Goal: Task Accomplishment & Management: Complete application form

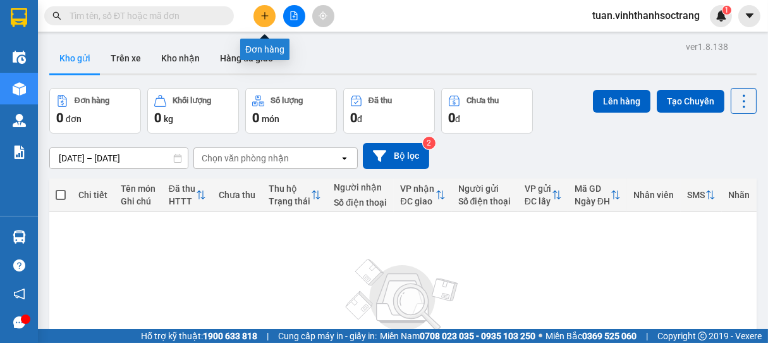
click at [268, 16] on icon "plus" at bounding box center [265, 15] width 9 height 9
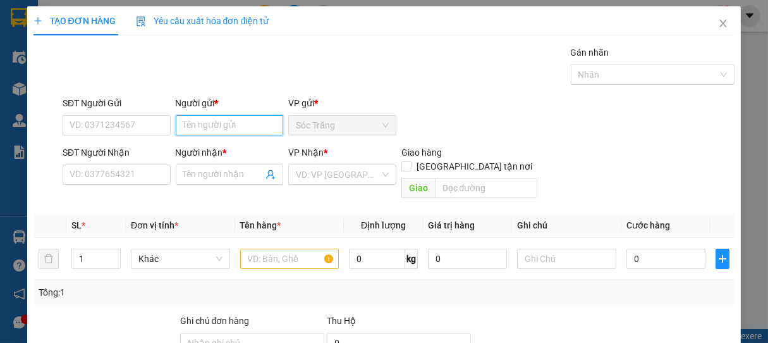
click at [206, 123] on input "Người gửi *" at bounding box center [230, 125] width 108 height 20
type input "THỦ"
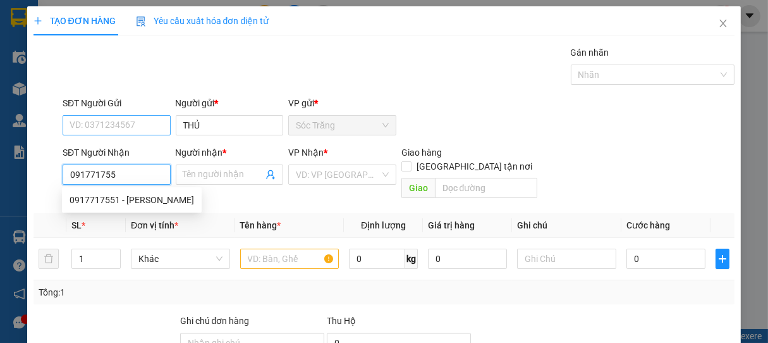
type input "0917717551"
type input "HƯƠNG"
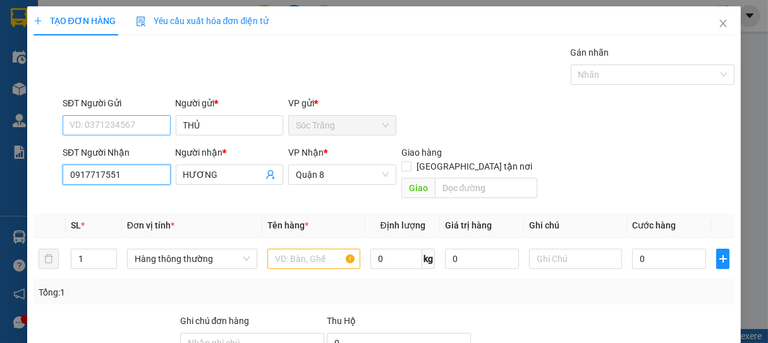
type input "0917717551"
type input "2"
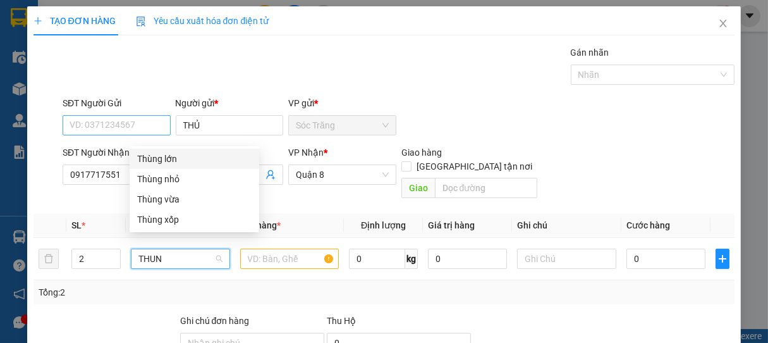
type input "THUNG"
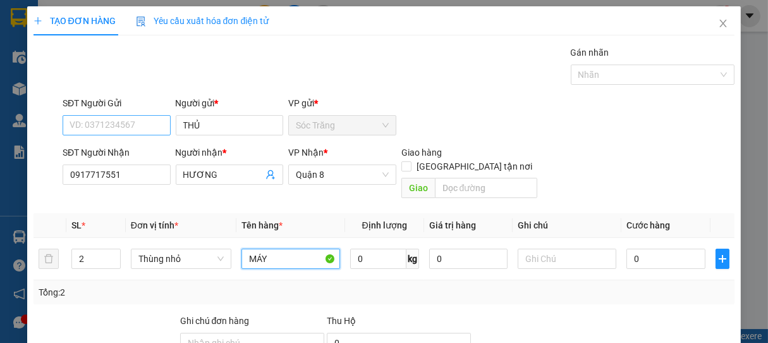
type input "MÁY"
type input "40"
type input "0"
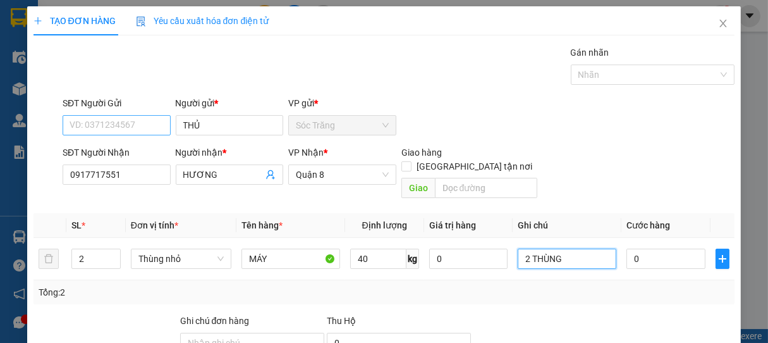
type input "2 THÙNG"
type input "6"
type input "60"
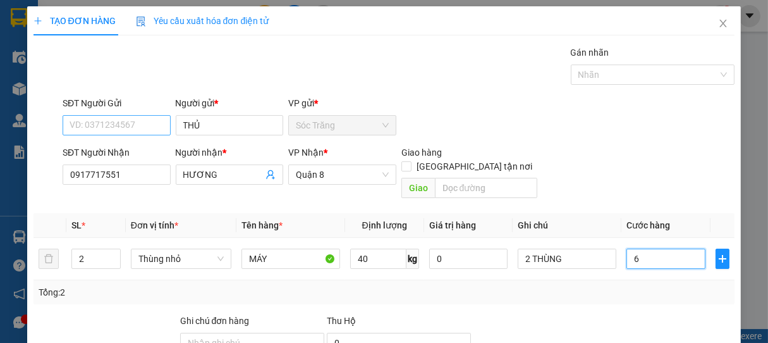
type input "60"
type input "600"
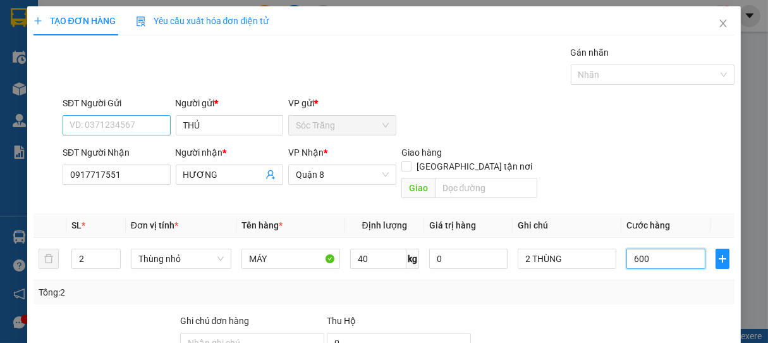
type input "6.000"
type input "60.000"
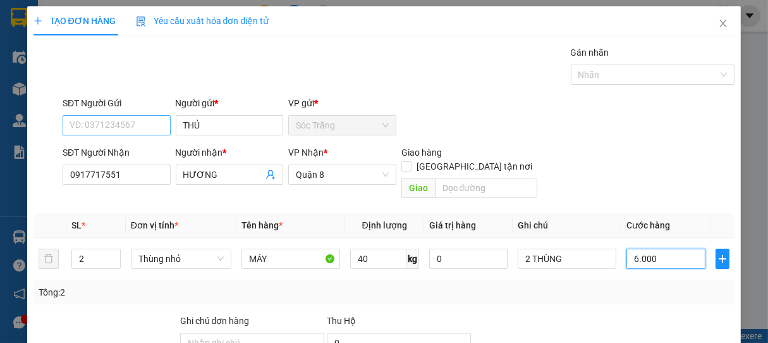
type input "60.000"
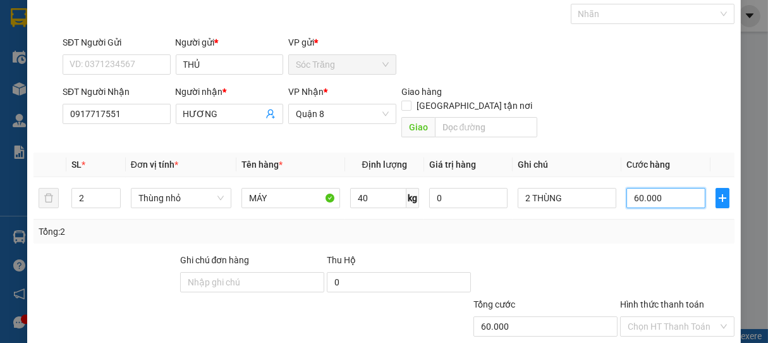
scroll to position [124, 0]
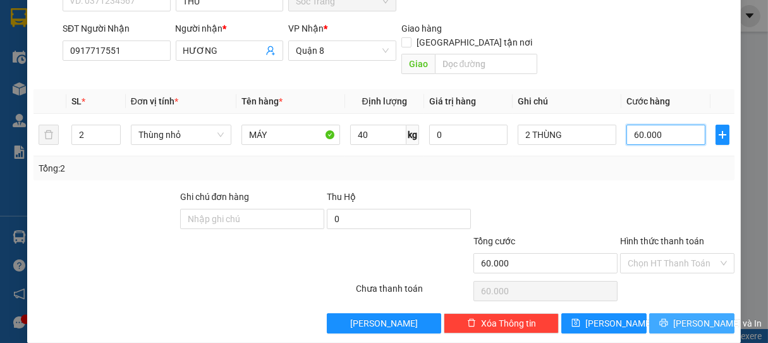
type input "60.000"
click at [653, 313] on button "[PERSON_NAME] và In" at bounding box center [692, 323] width 85 height 20
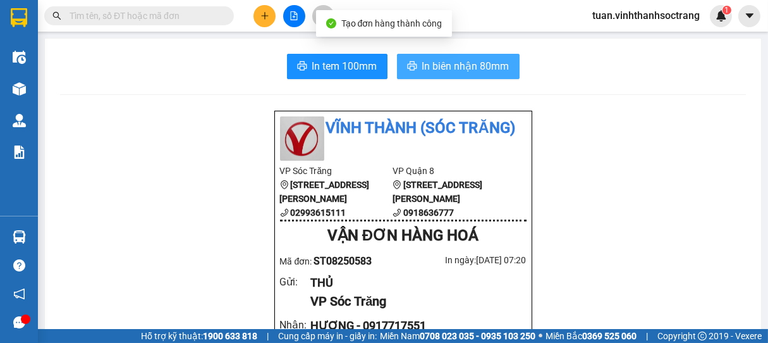
click at [464, 66] on span "In biên nhận 80mm" at bounding box center [465, 66] width 87 height 16
click at [459, 70] on span "In biên nhận 80mm" at bounding box center [465, 66] width 87 height 16
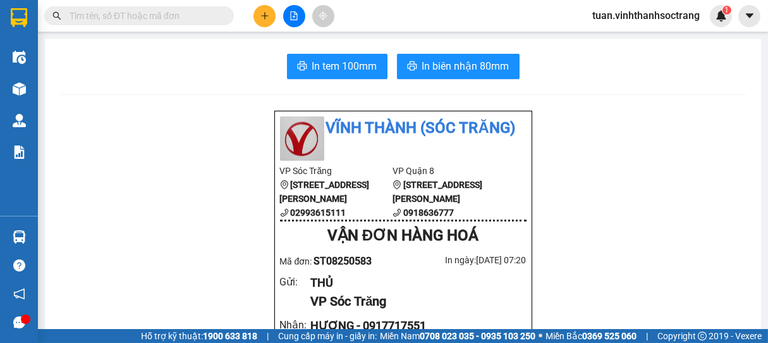
click at [268, 16] on icon "plus" at bounding box center [265, 15] width 9 height 9
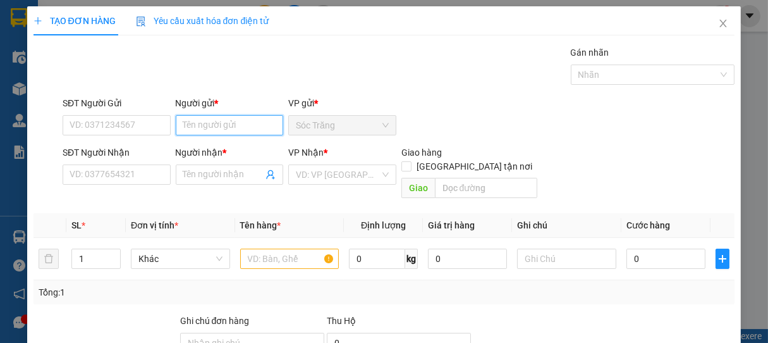
click at [199, 124] on input "Người gửi *" at bounding box center [230, 125] width 108 height 20
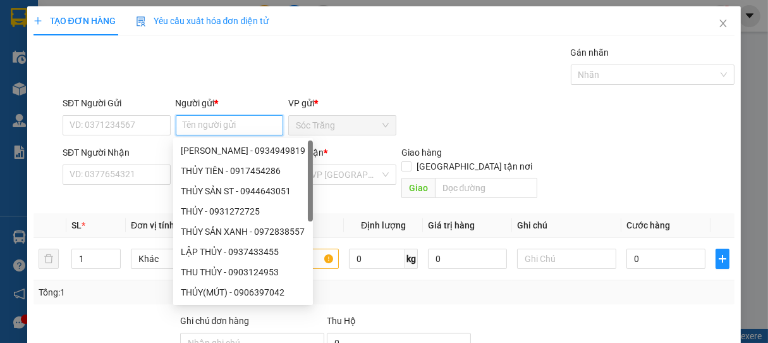
type input "D"
type input "ĐỆ"
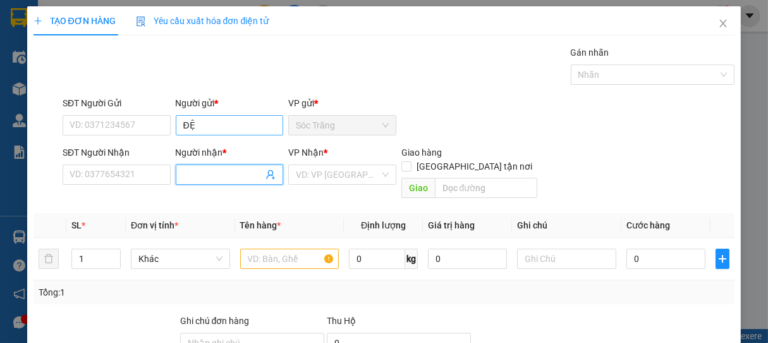
type input "D"
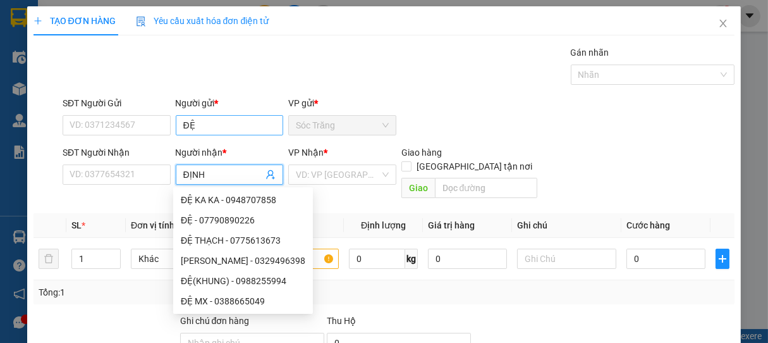
type input "ĐỊNH"
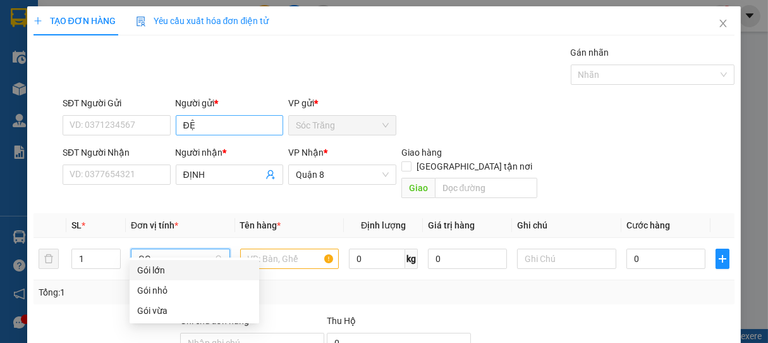
type input "GOI"
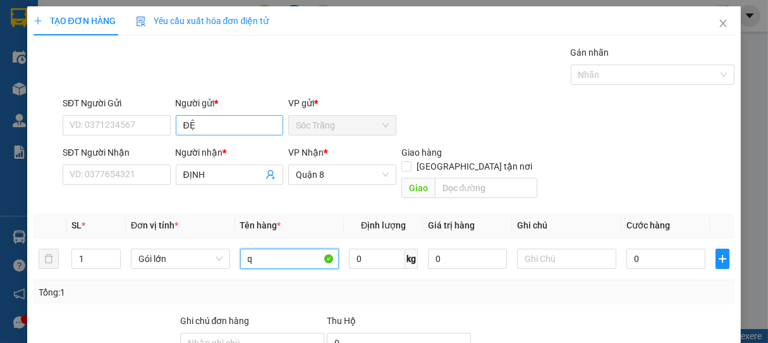
type input "q"
type input "Q"
type input "Q ÁO"
type input "30"
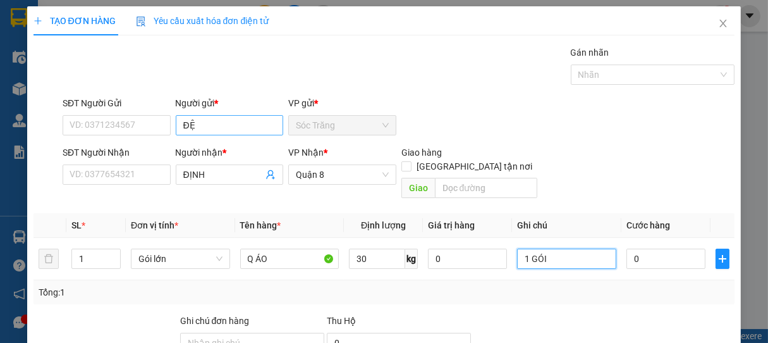
type input "1 GÓI"
type input "3"
type input "30"
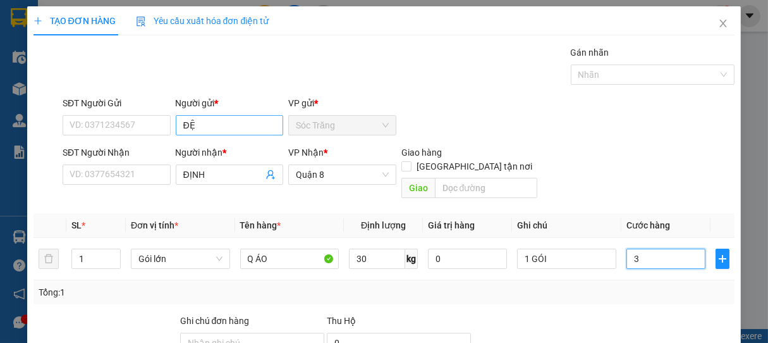
type input "30"
type input "300"
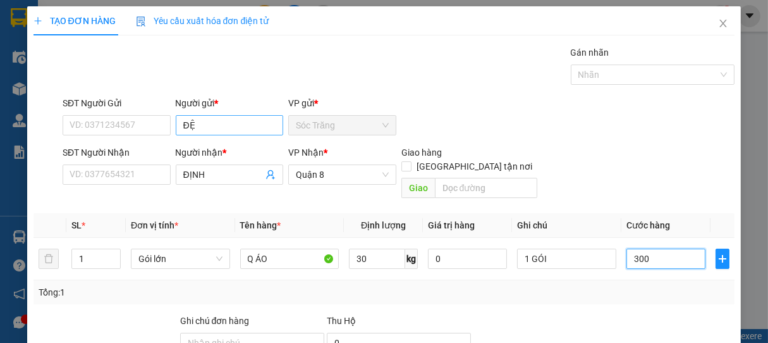
type input "3.000"
type input "30.000"
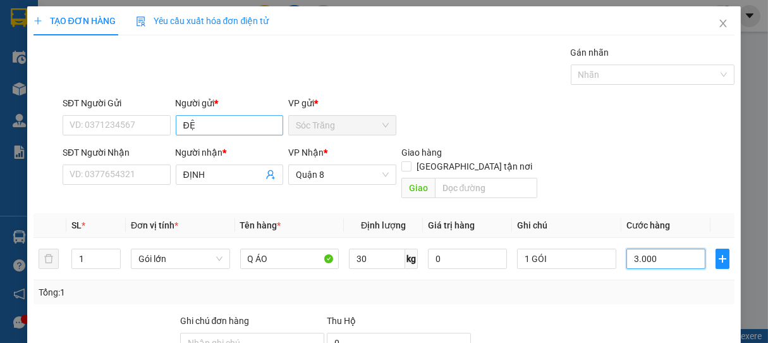
type input "30.000"
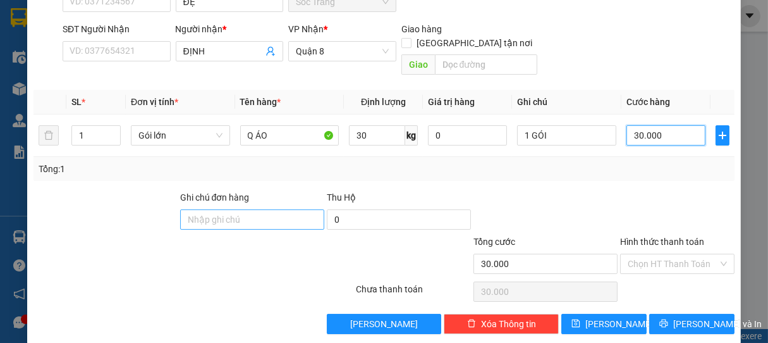
scroll to position [124, 0]
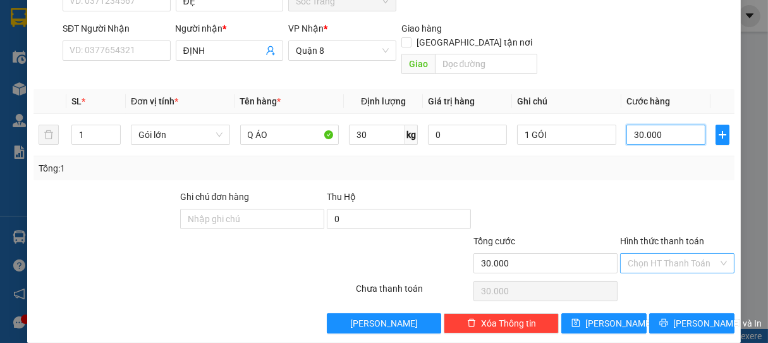
type input "30.000"
click at [665, 254] on input "Hình thức thanh toán" at bounding box center [673, 263] width 91 height 19
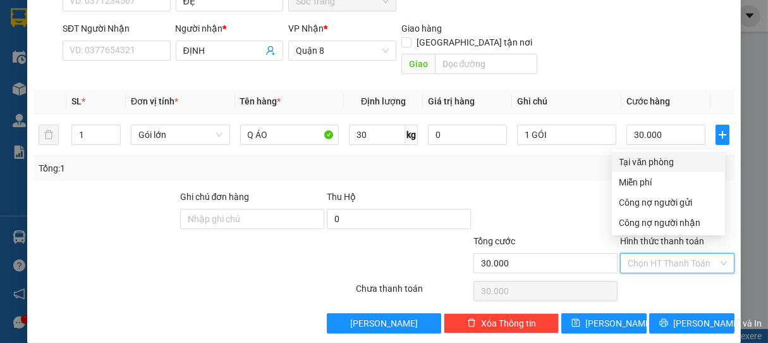
click at [664, 164] on div "Tại văn phòng" at bounding box center [669, 162] width 98 height 14
type input "0"
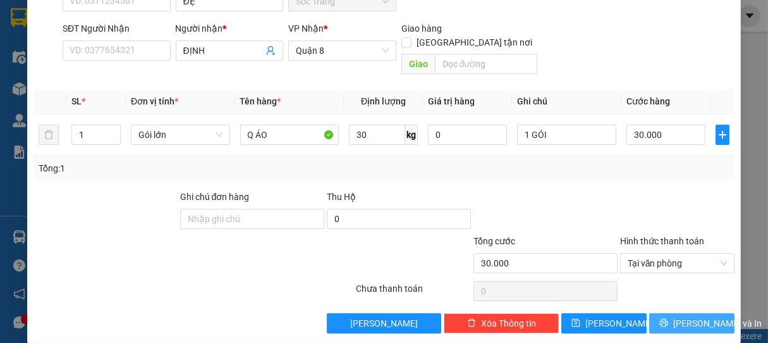
click at [683, 316] on span "[PERSON_NAME] và In" at bounding box center [718, 323] width 89 height 14
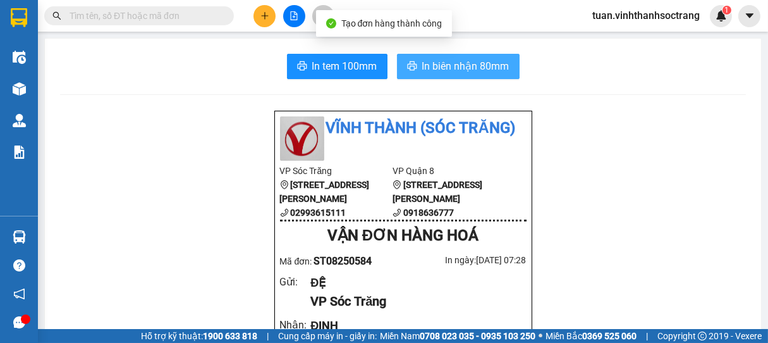
click at [469, 73] on span "In biên nhận 80mm" at bounding box center [465, 66] width 87 height 16
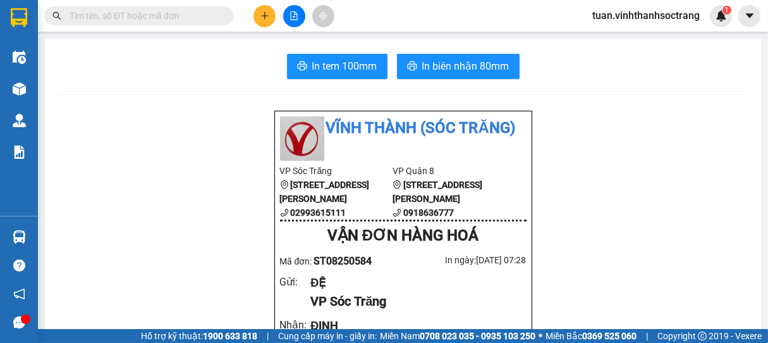
click at [269, 20] on button at bounding box center [265, 16] width 22 height 22
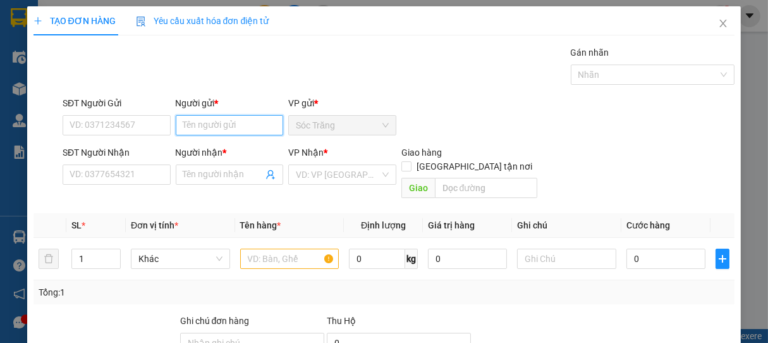
click at [223, 122] on input "Người gửi *" at bounding box center [230, 125] width 108 height 20
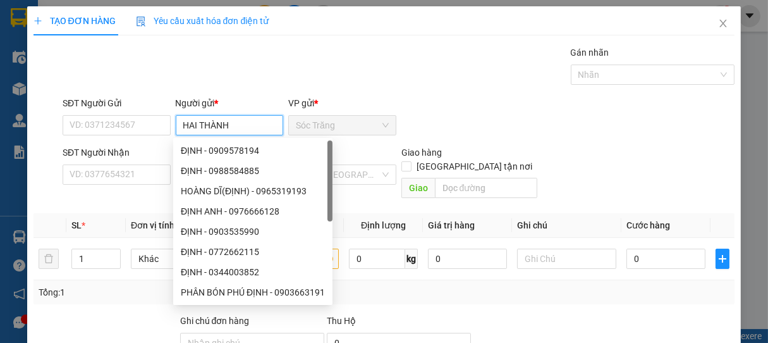
type input "HAI THÀNH"
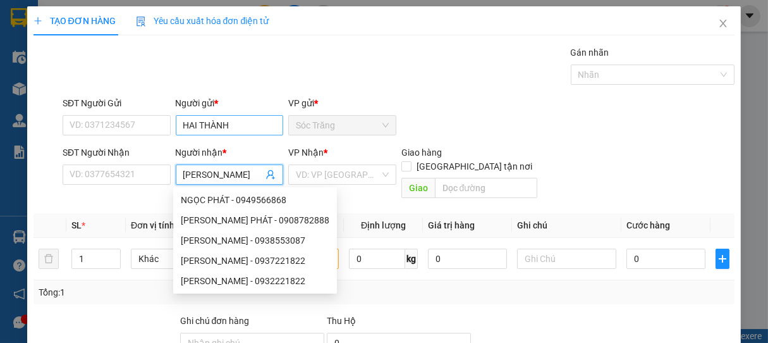
type input "[PERSON_NAME]"
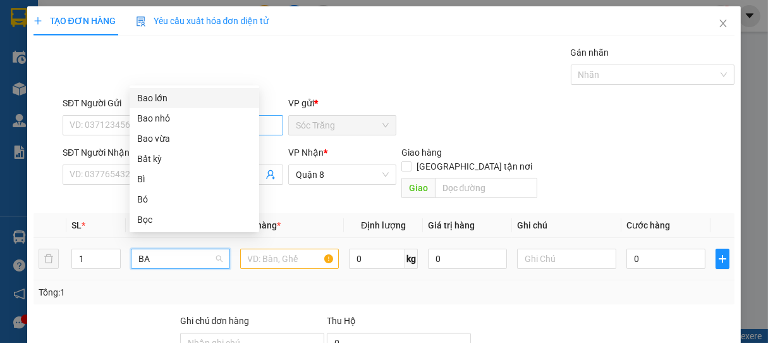
type input "BAO"
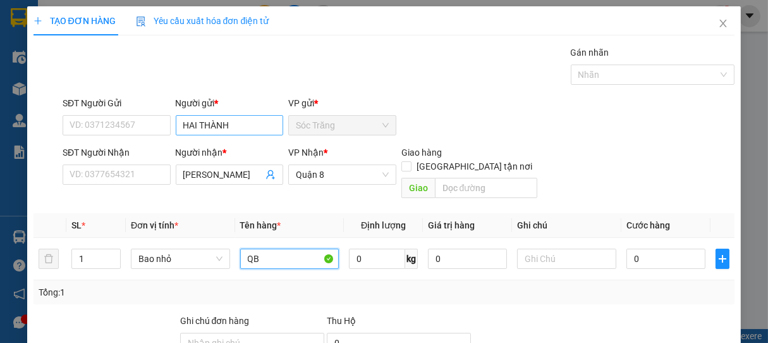
type input "Q"
type input "DÉP"
type input "50"
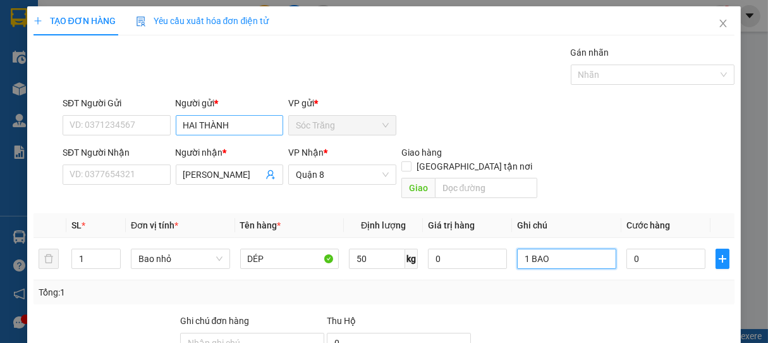
type input "1 BAO"
type input "4"
type input "40"
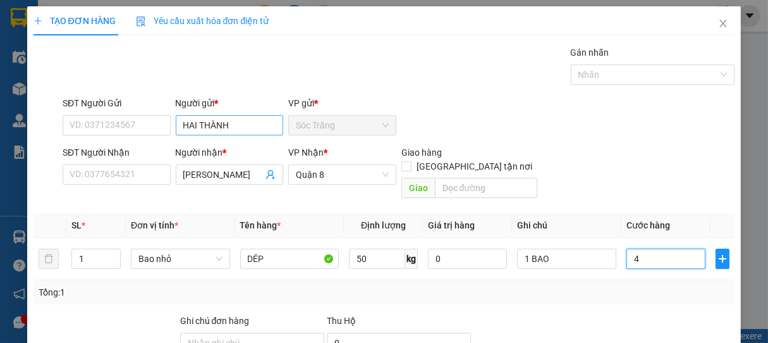
type input "40"
type input "400"
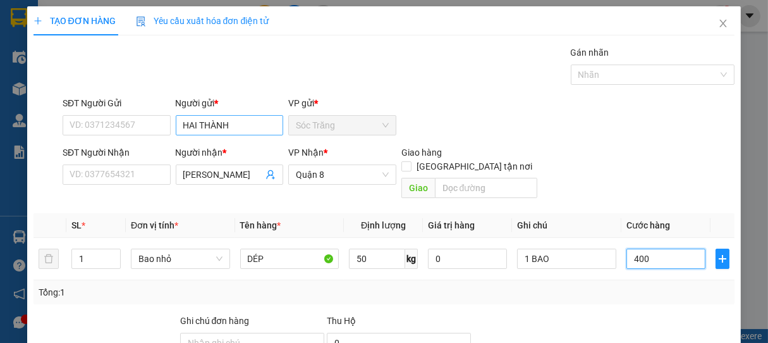
type input "4.000"
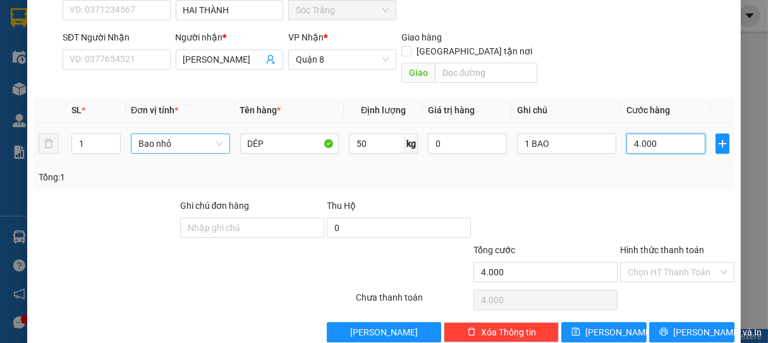
scroll to position [124, 0]
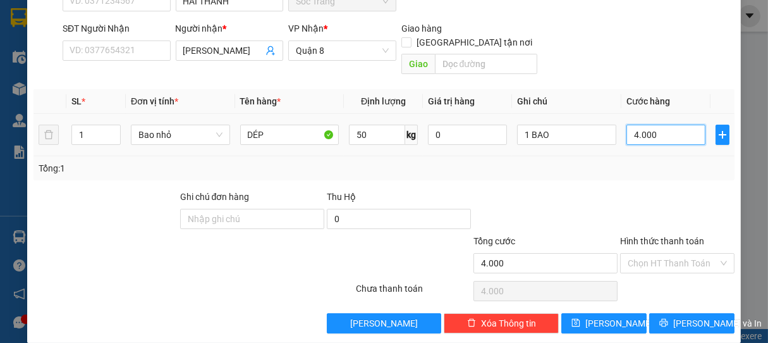
type input "40.000"
click at [691, 254] on input "Hình thức thanh toán" at bounding box center [673, 263] width 91 height 19
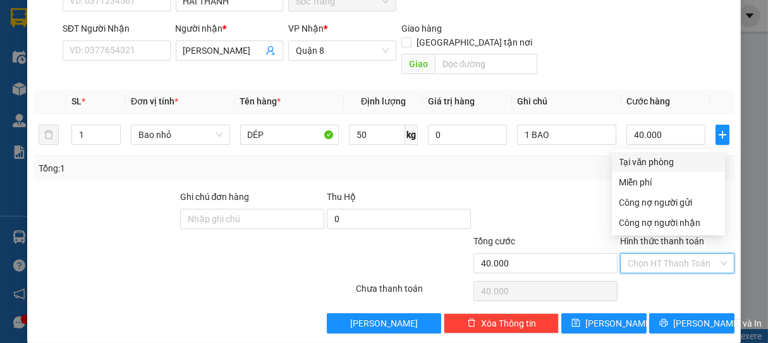
drag, startPoint x: 665, startPoint y: 164, endPoint x: 679, endPoint y: 264, distance: 100.9
click at [665, 165] on div "Tại văn phòng" at bounding box center [669, 162] width 98 height 14
type input "0"
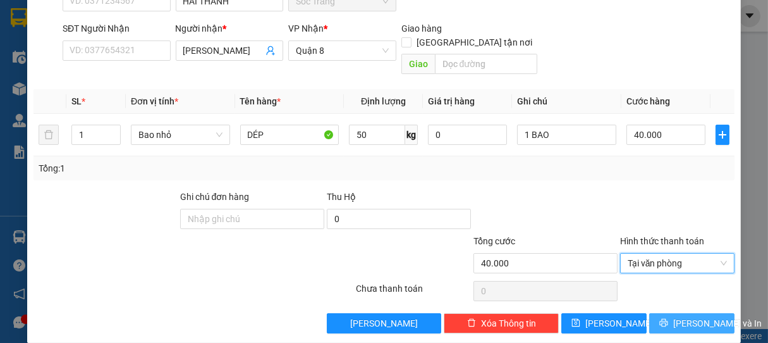
click at [682, 316] on span "[PERSON_NAME] và In" at bounding box center [718, 323] width 89 height 14
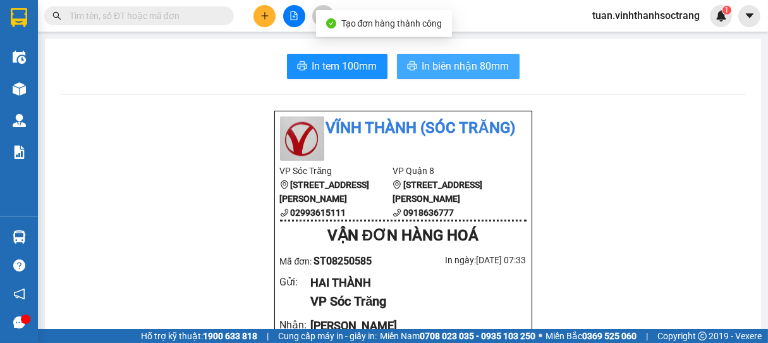
click at [443, 74] on button "In biên nhận 80mm" at bounding box center [458, 66] width 123 height 25
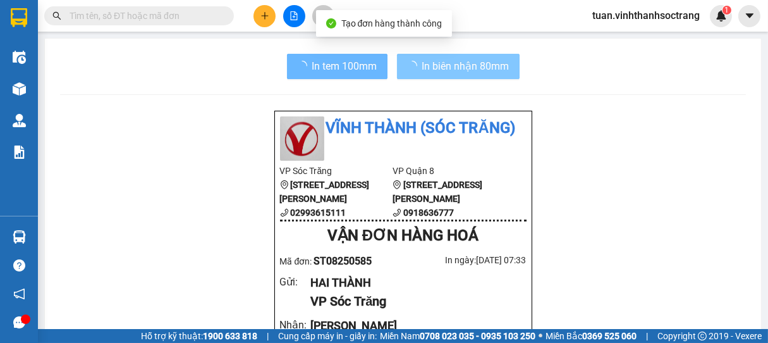
click at [472, 68] on span "In biên nhận 80mm" at bounding box center [465, 66] width 87 height 16
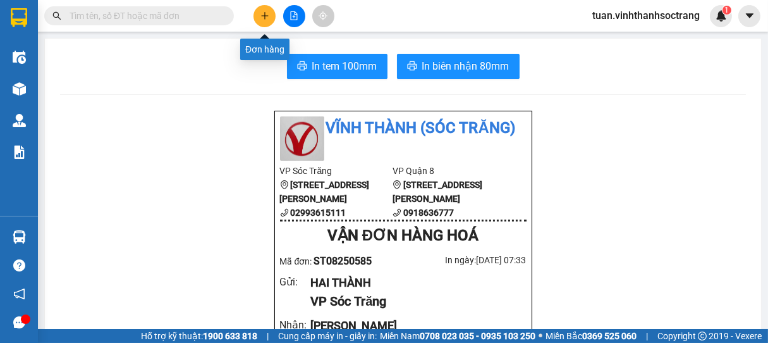
click at [257, 18] on button at bounding box center [265, 16] width 22 height 22
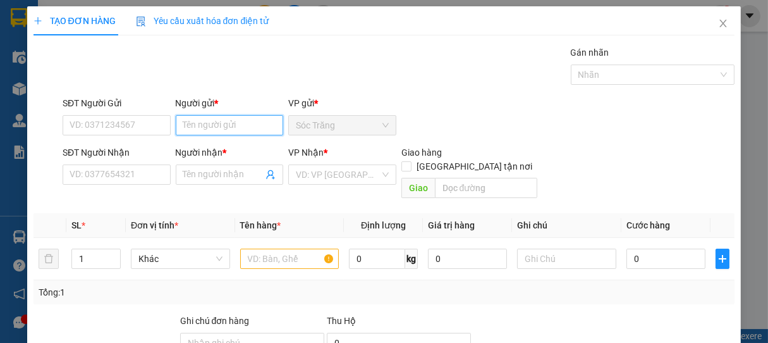
click at [231, 121] on input "Người gửi *" at bounding box center [230, 125] width 108 height 20
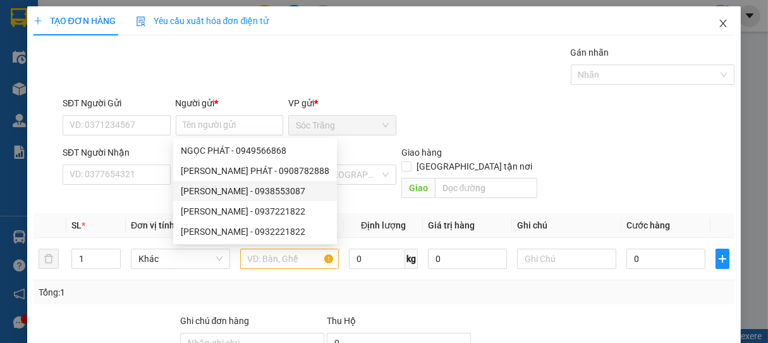
click at [720, 20] on span "Close" at bounding box center [723, 23] width 35 height 35
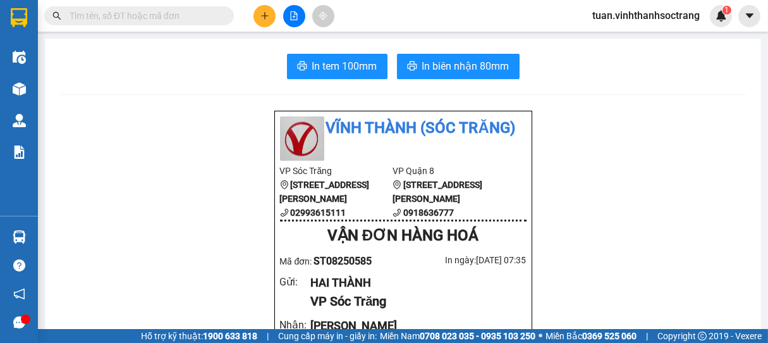
click at [123, 13] on input "text" at bounding box center [144, 16] width 149 height 14
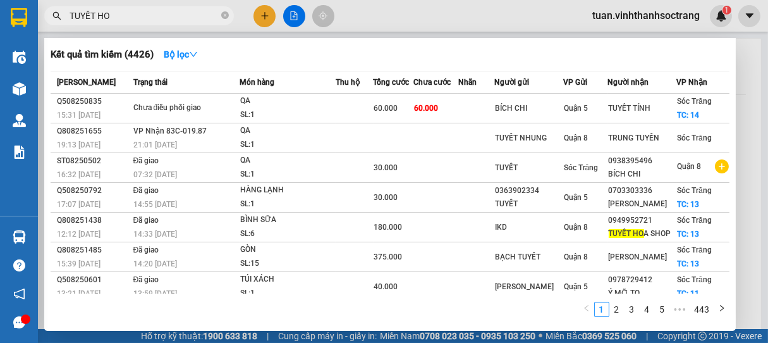
type input "TUYẾT HOA"
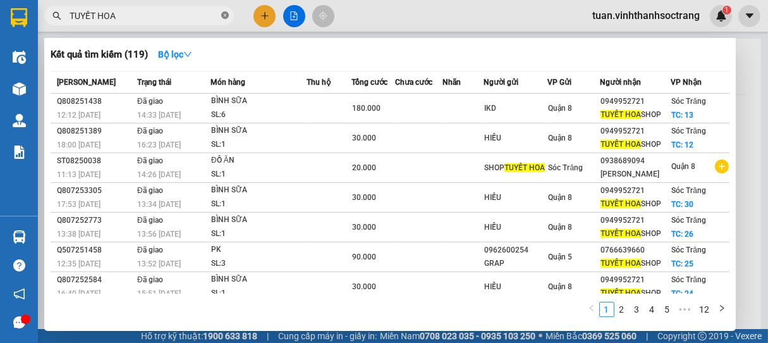
click at [223, 18] on icon "close-circle" at bounding box center [225, 15] width 8 height 8
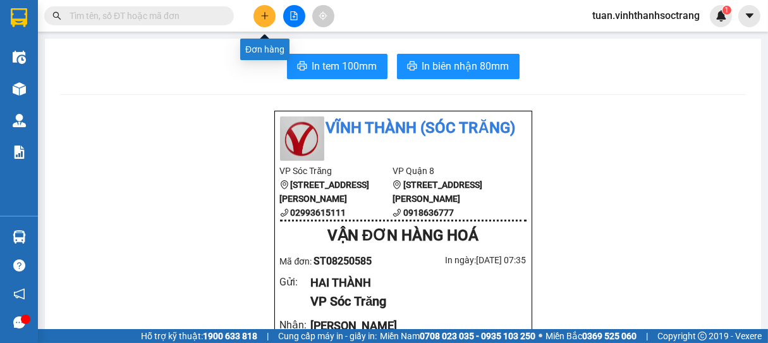
click at [264, 17] on icon "plus" at bounding box center [265, 15] width 9 height 9
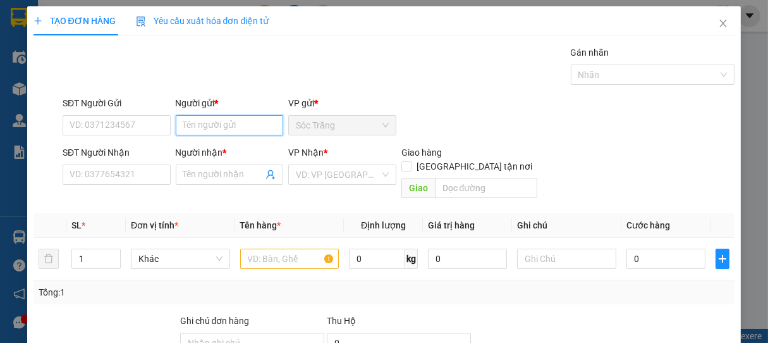
click at [223, 123] on input "Người gửi *" at bounding box center [230, 125] width 108 height 20
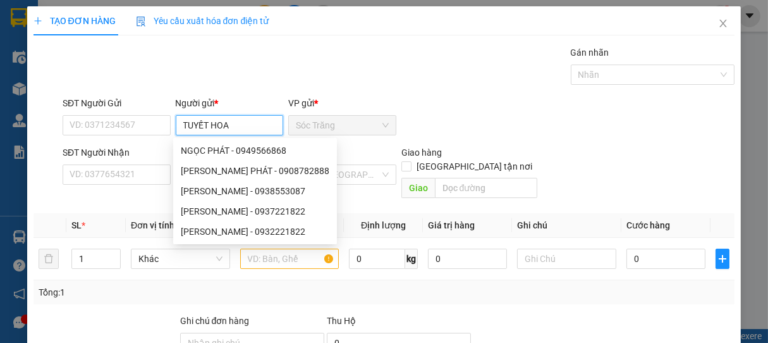
type input "TUYẾT HOA"
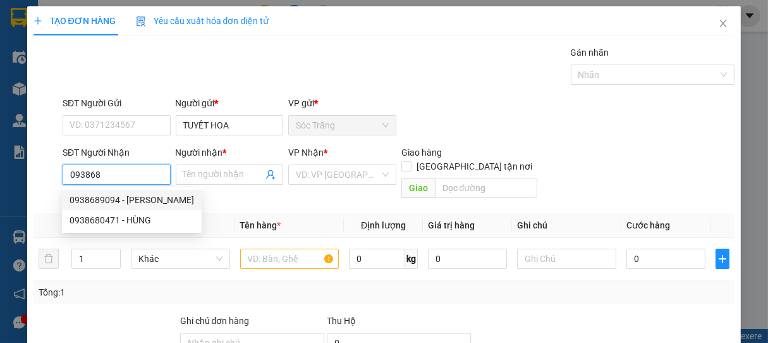
click at [112, 197] on div "0938689094 - [PERSON_NAME]" at bounding box center [132, 200] width 125 height 14
type input "0938689094"
type input "[PERSON_NAME]"
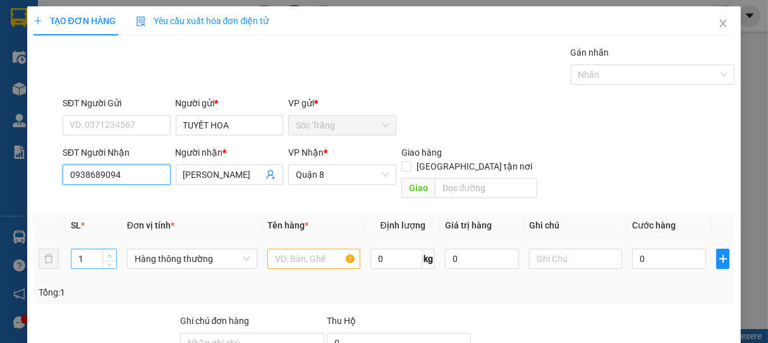
type input "0938689094"
type input "2"
click at [106, 249] on span "Increase Value" at bounding box center [109, 254] width 14 height 11
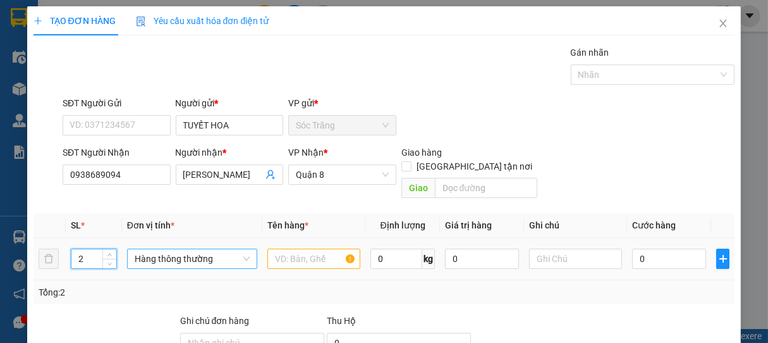
click at [137, 249] on span "Hàng thông thường" at bounding box center [192, 258] width 115 height 19
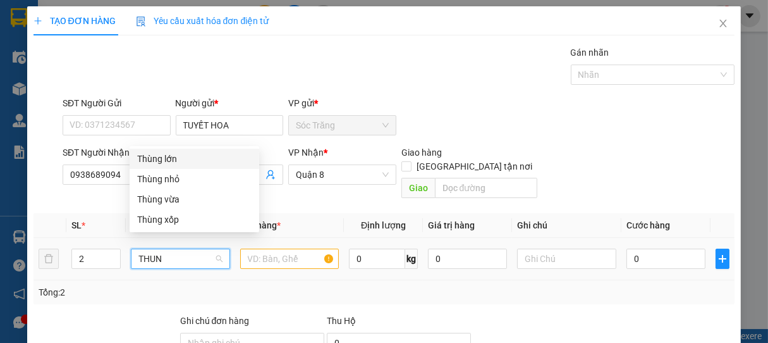
type input "THUNG"
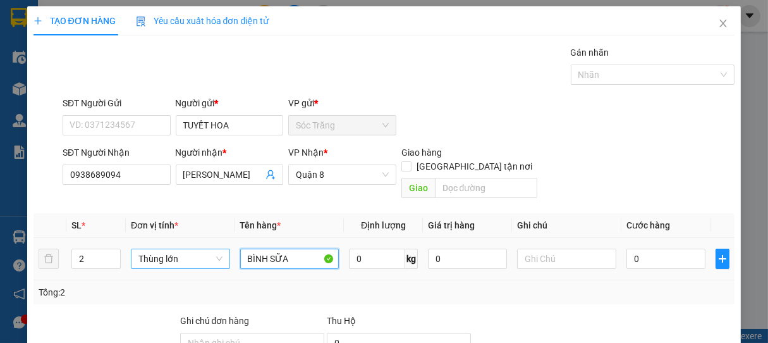
type input "BÌNH SỮA"
type input "40"
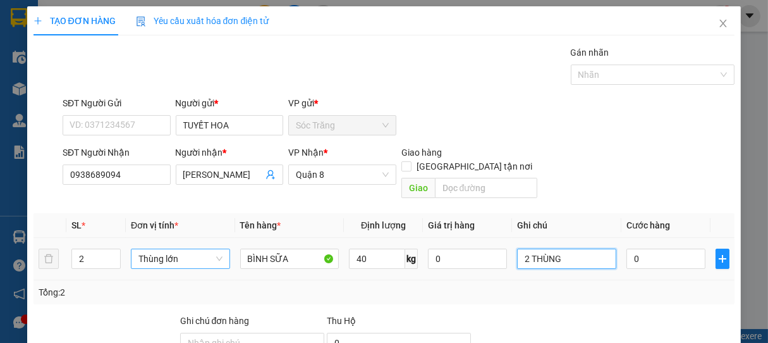
type input "2 THÙNG"
type input "6"
type input "60"
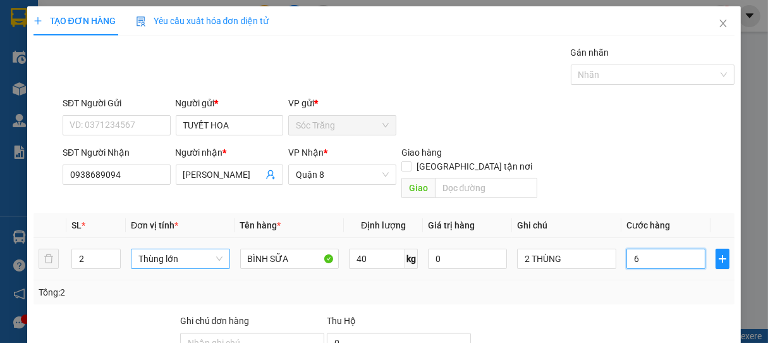
type input "60"
type input "600"
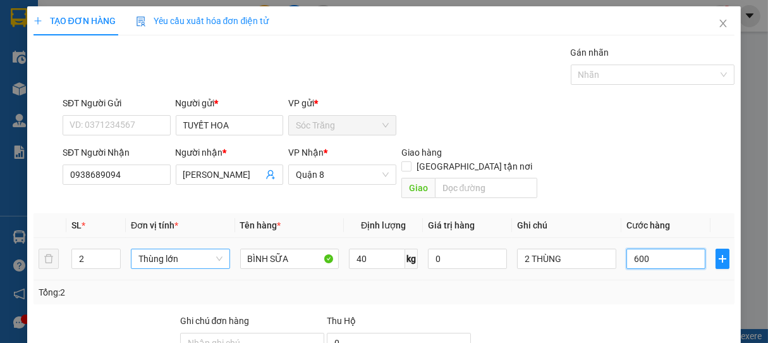
type input "6.000"
type input "60.000"
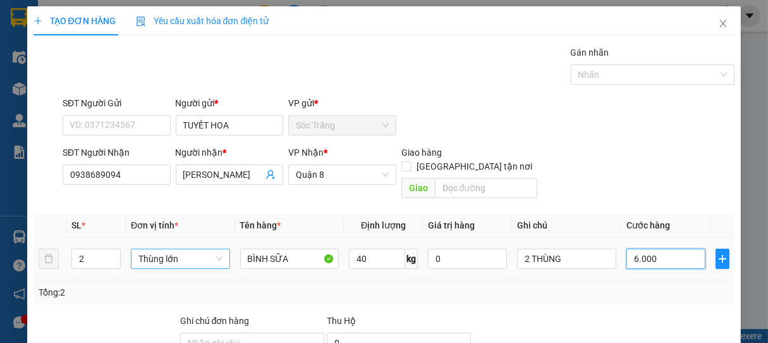
type input "60.000"
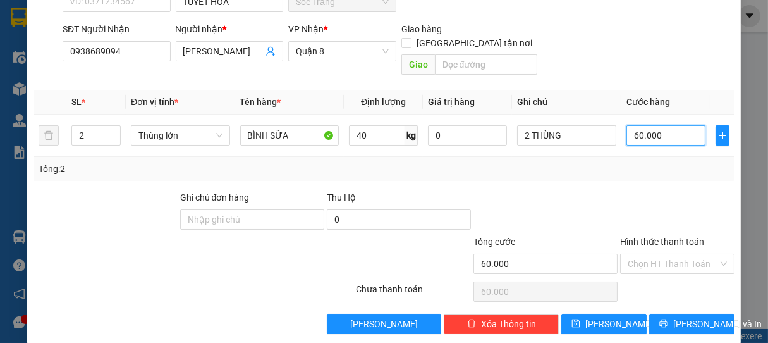
scroll to position [124, 0]
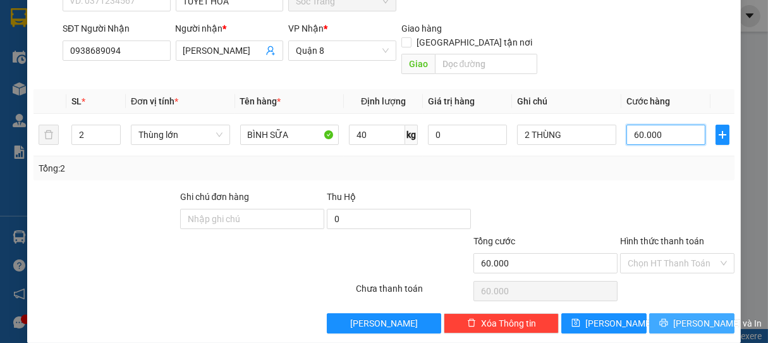
type input "60.000"
click at [693, 316] on span "[PERSON_NAME] và In" at bounding box center [718, 323] width 89 height 14
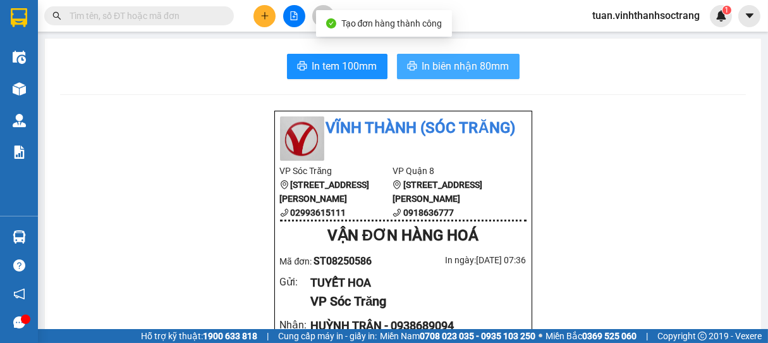
click at [453, 71] on span "In biên nhận 80mm" at bounding box center [465, 66] width 87 height 16
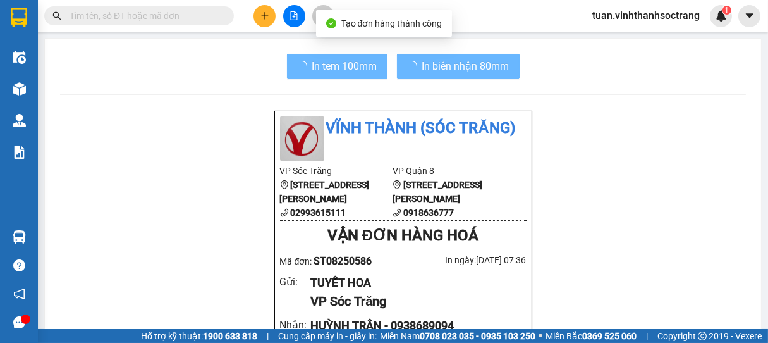
click at [452, 62] on span "In biên nhận 80mm" at bounding box center [465, 66] width 87 height 16
